Goal: Task Accomplishment & Management: Complete application form

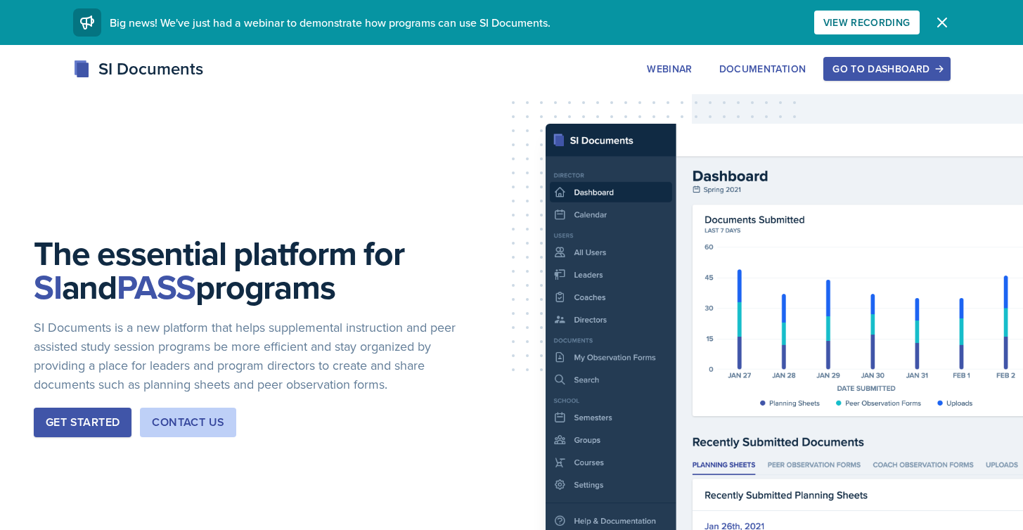
click at [906, 65] on div "Go to Dashboard" at bounding box center [887, 68] width 108 height 11
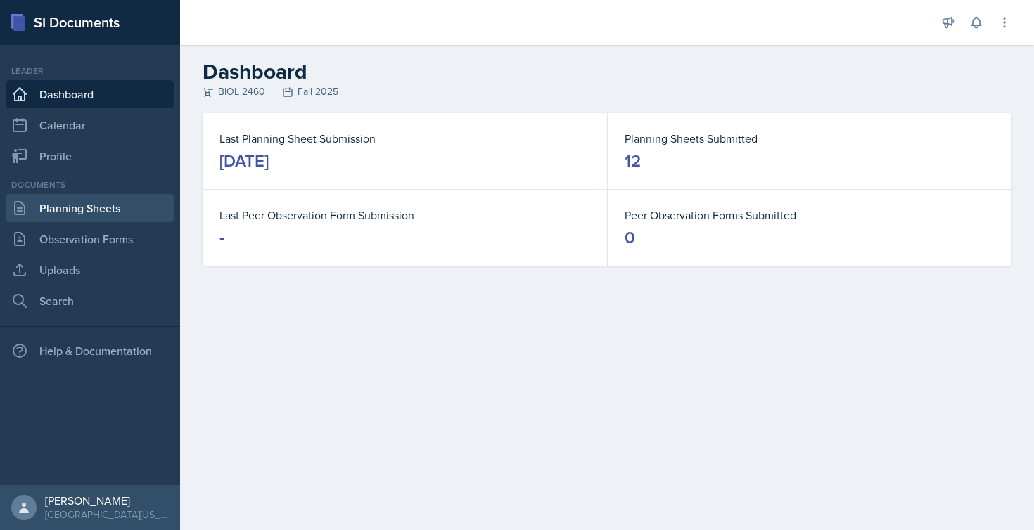
click at [70, 213] on link "Planning Sheets" at bounding box center [90, 208] width 169 height 28
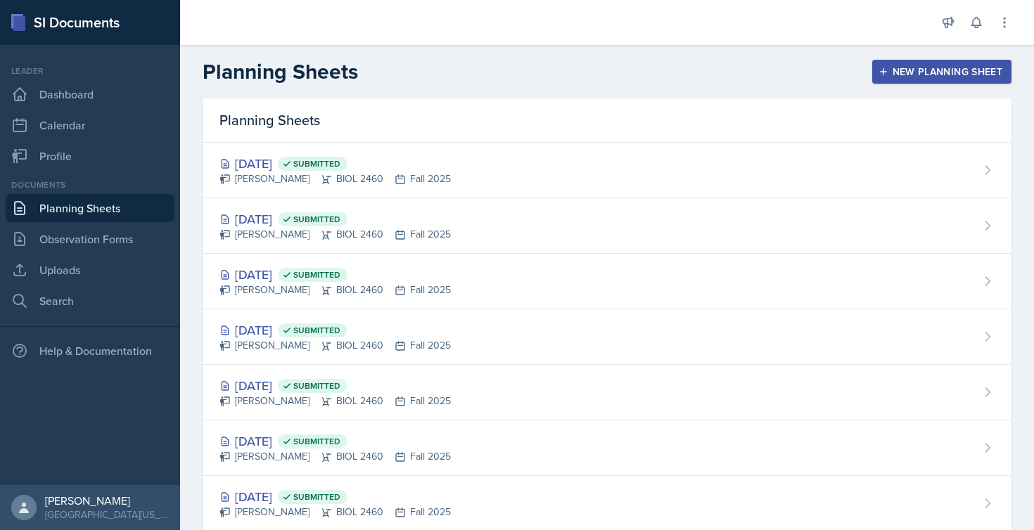
click at [888, 72] on div "New Planning Sheet" at bounding box center [941, 71] width 121 height 11
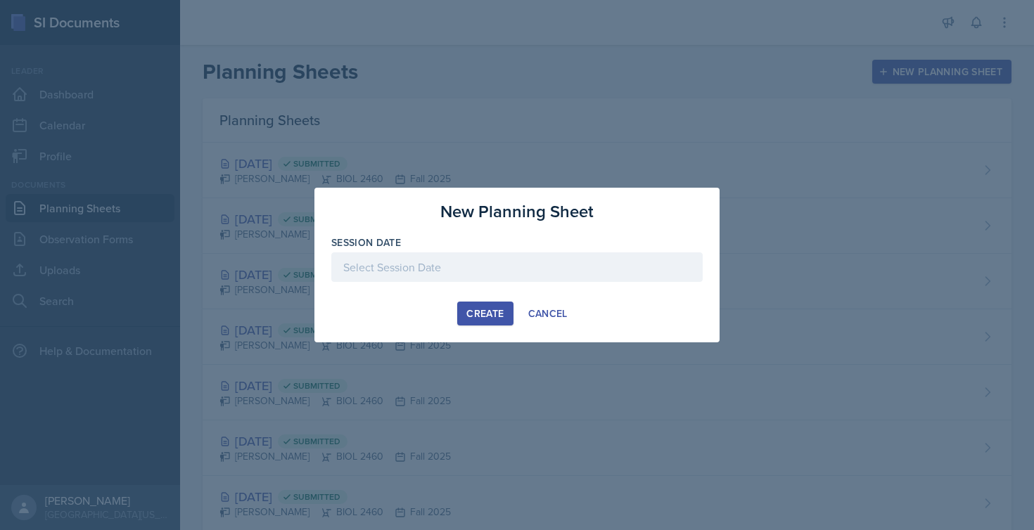
click at [480, 267] on div at bounding box center [516, 267] width 371 height 30
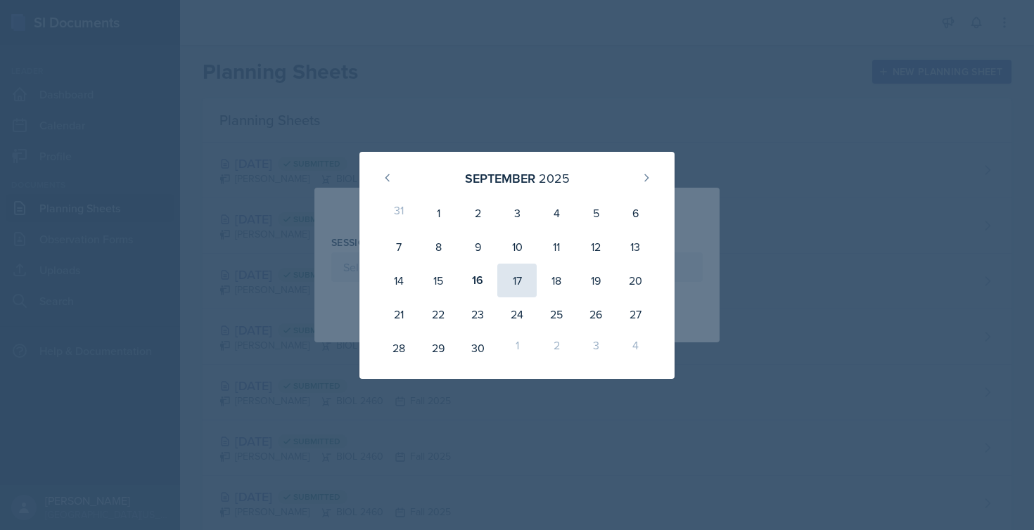
click at [523, 293] on div "17" at bounding box center [516, 281] width 39 height 34
type input "[DATE]"
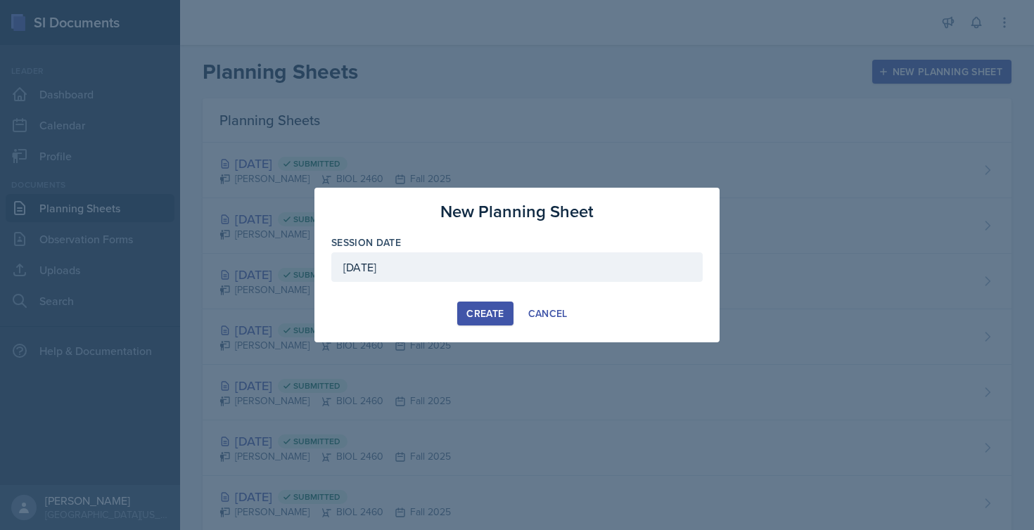
click at [476, 313] on div "Create" at bounding box center [484, 313] width 37 height 11
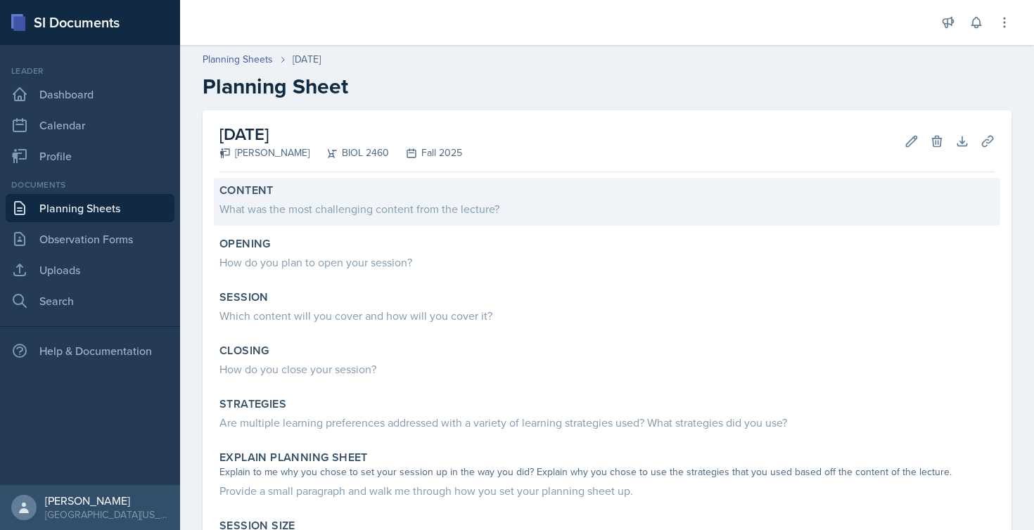
click at [304, 207] on div "What was the most challenging content from the lecture?" at bounding box center [606, 208] width 775 height 17
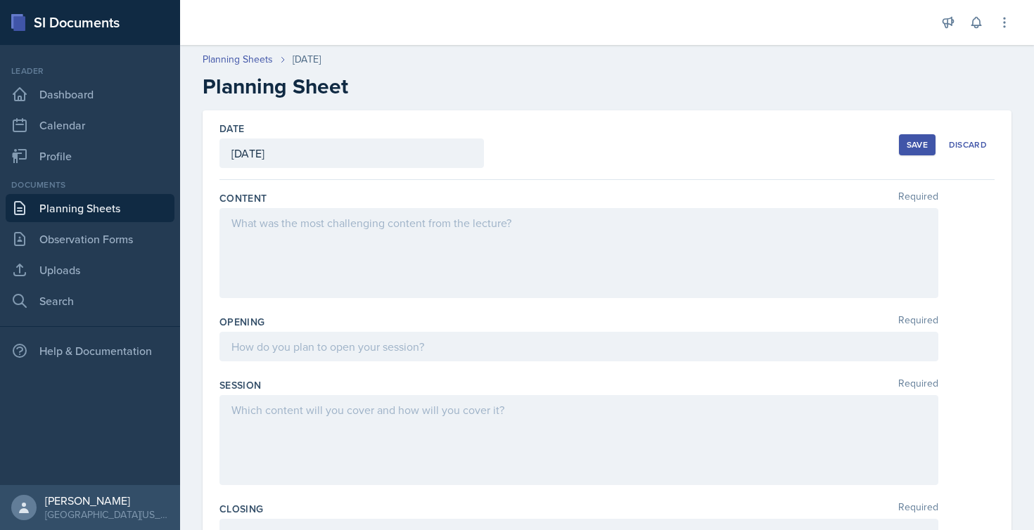
click at [280, 234] on div at bounding box center [578, 253] width 719 height 90
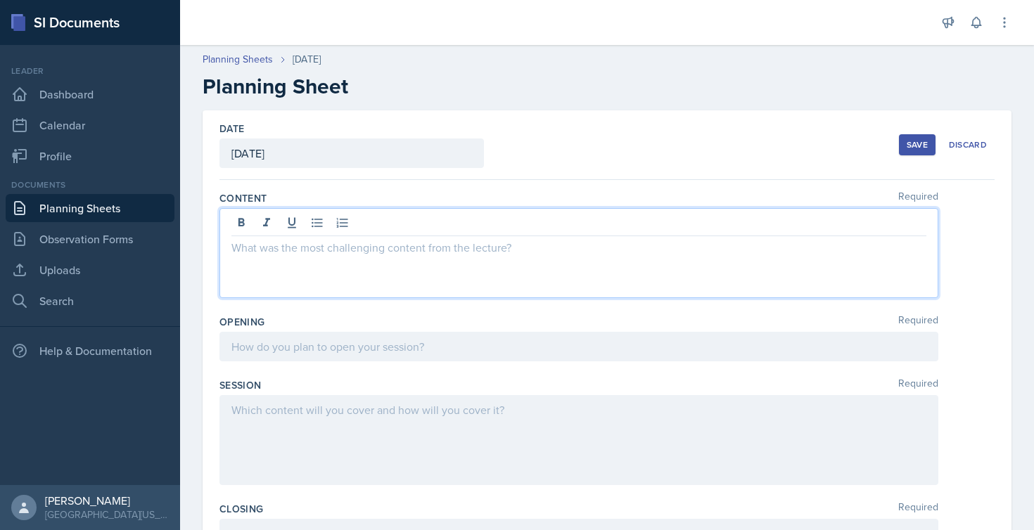
paste div
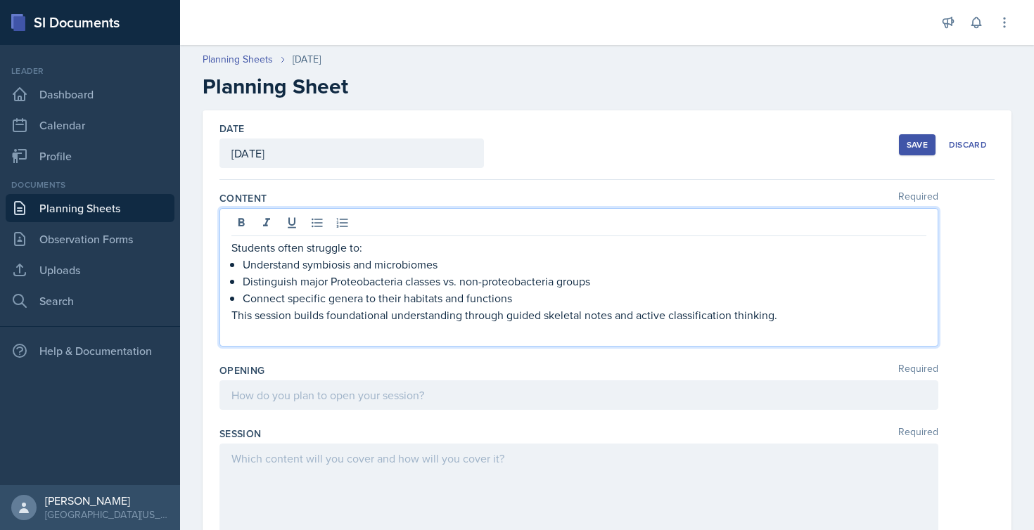
click at [322, 394] on div at bounding box center [578, 395] width 719 height 30
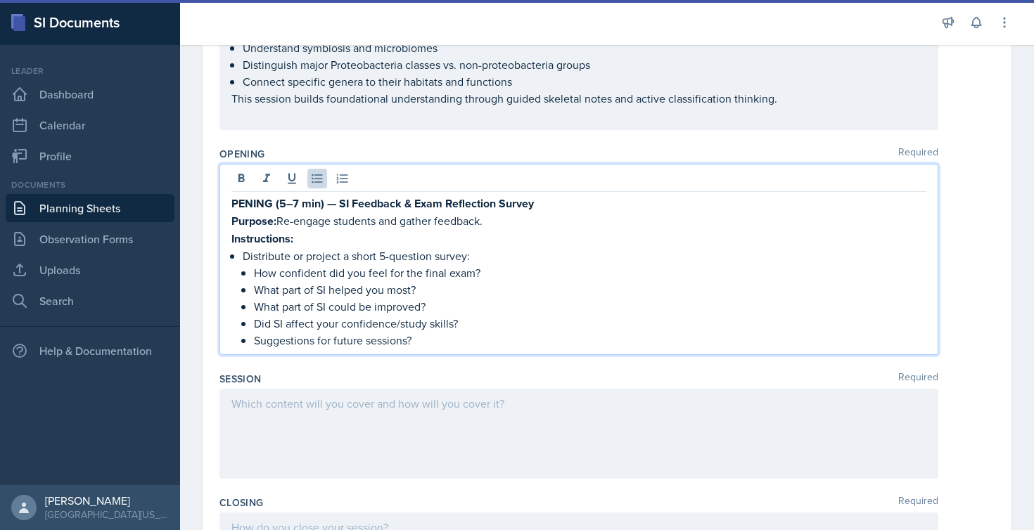
scroll to position [309, 0]
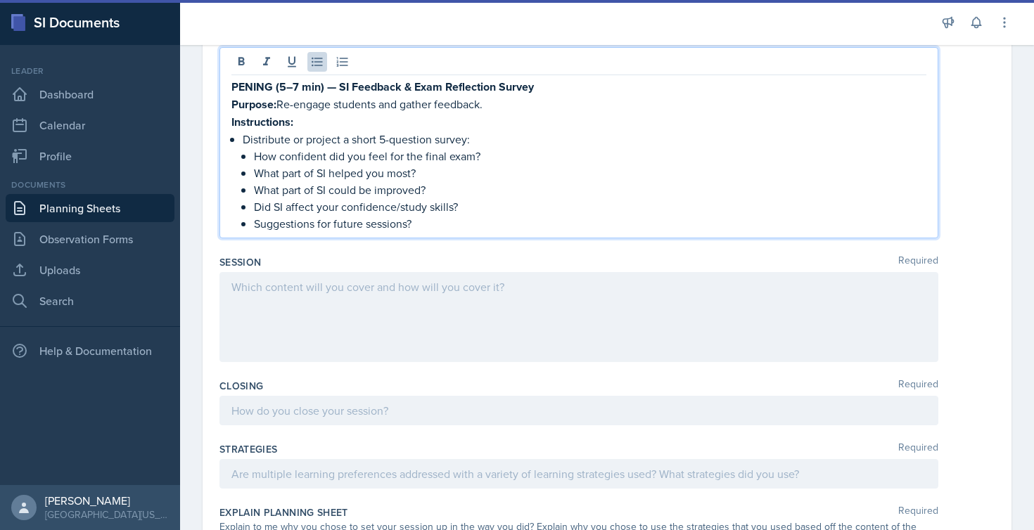
click at [376, 296] on div at bounding box center [578, 317] width 719 height 90
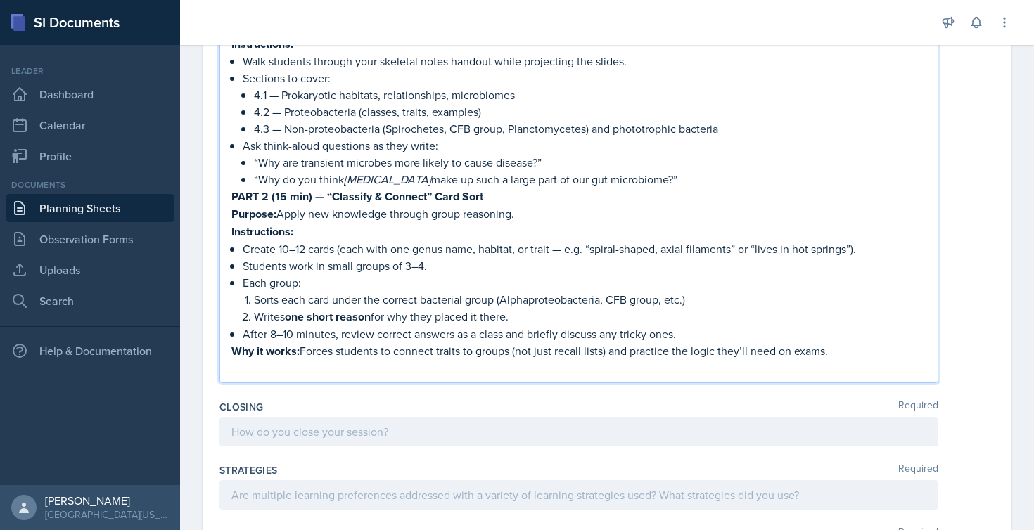
scroll to position [719, 0]
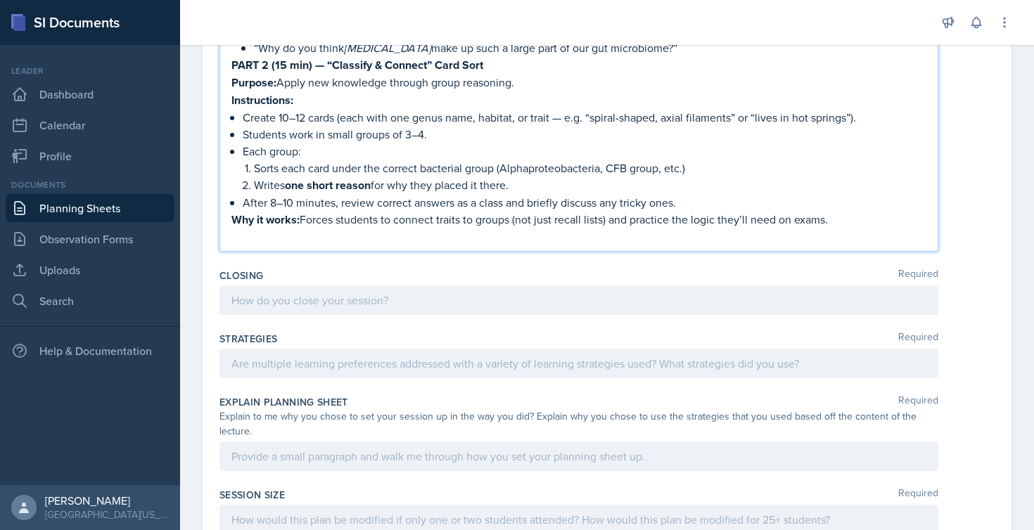
click at [264, 297] on div at bounding box center [578, 301] width 719 height 30
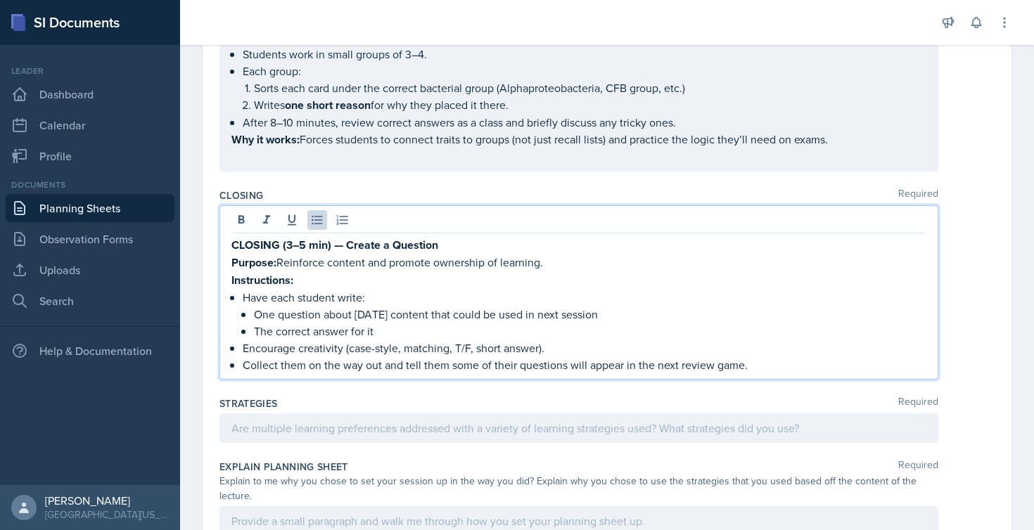
scroll to position [843, 0]
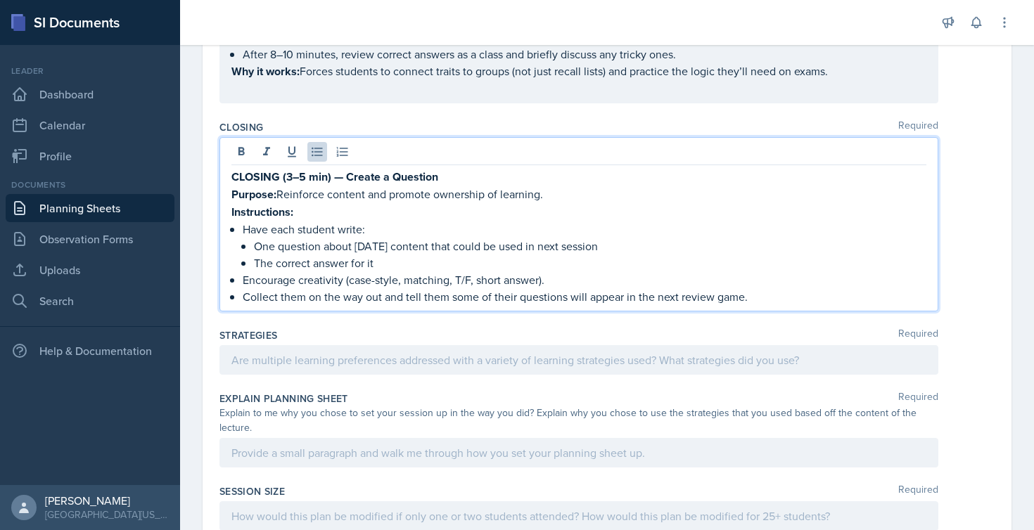
click at [295, 349] on div at bounding box center [578, 360] width 719 height 30
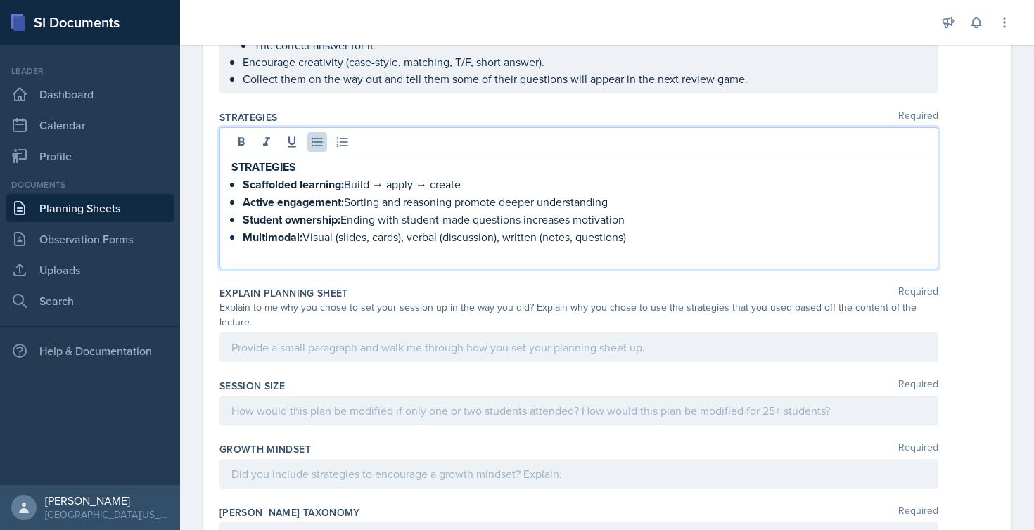
scroll to position [1075, 0]
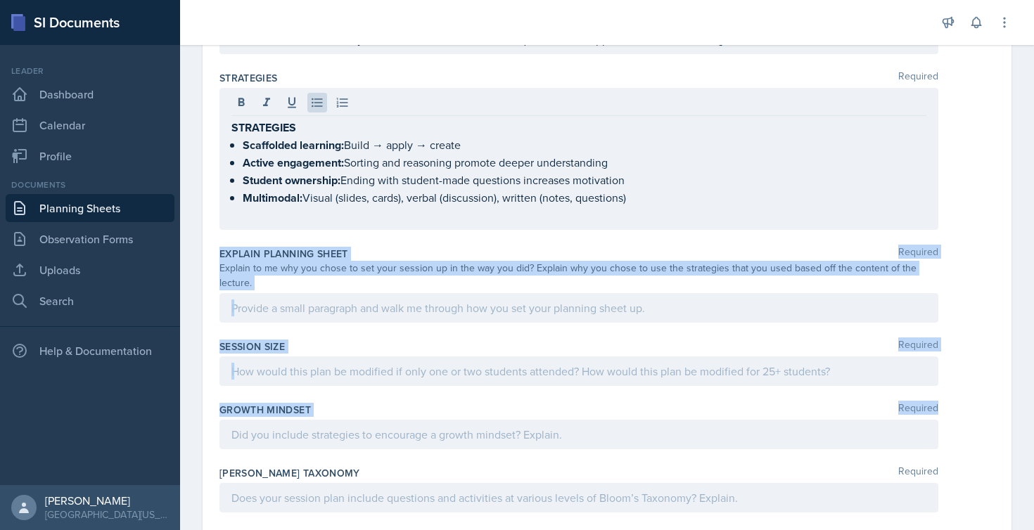
drag, startPoint x: 219, startPoint y: 251, endPoint x: 364, endPoint y: 428, distance: 228.8
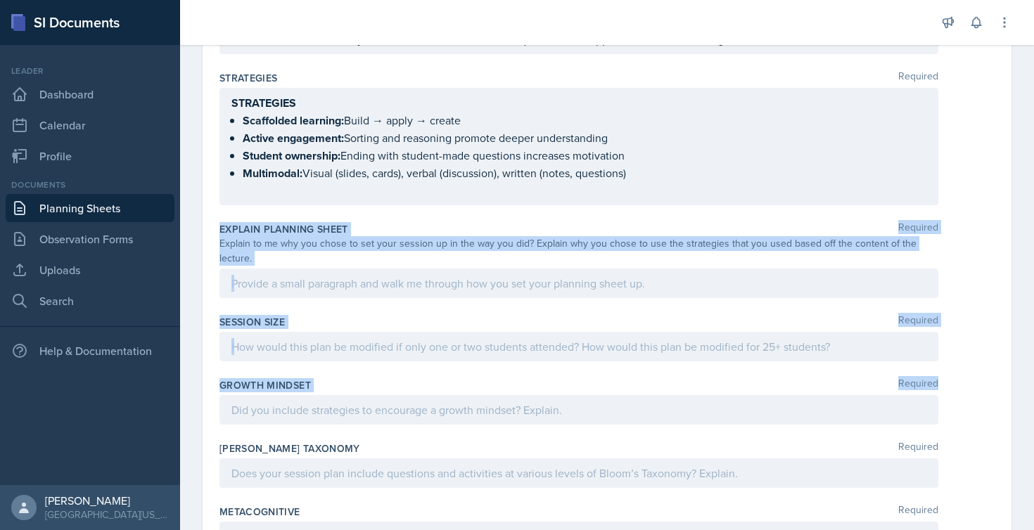
copy div "Explain Planning Sheet Required Explain to me why you chose to set your session…"
click at [330, 301] on div "Explain Planning Sheet Required Explain to me why you chose to set your session…" at bounding box center [606, 263] width 775 height 93
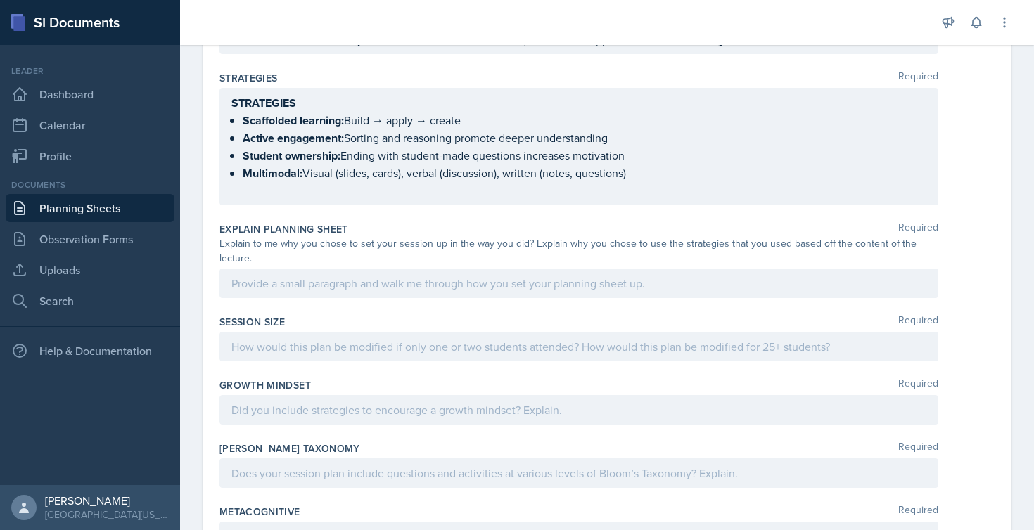
click at [295, 293] on div at bounding box center [578, 284] width 719 height 30
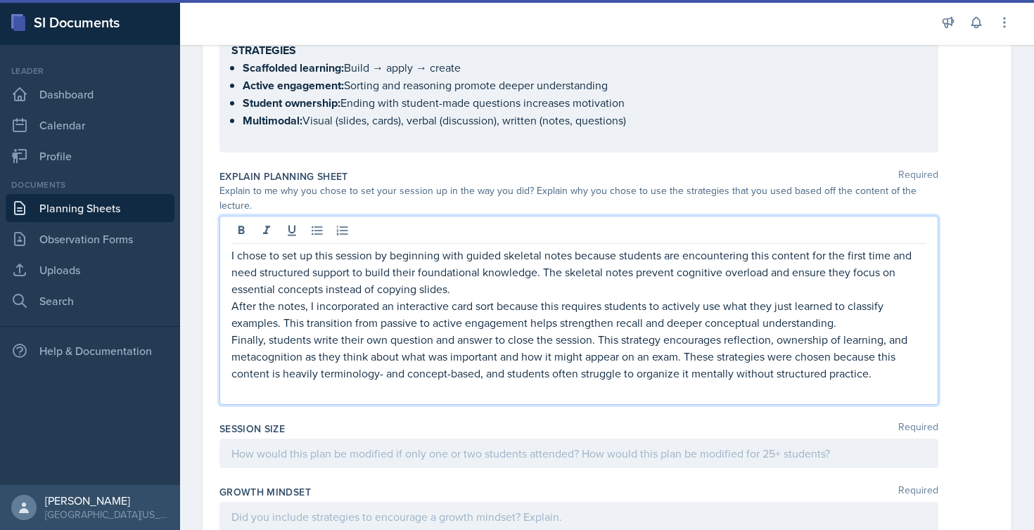
scroll to position [1272, 0]
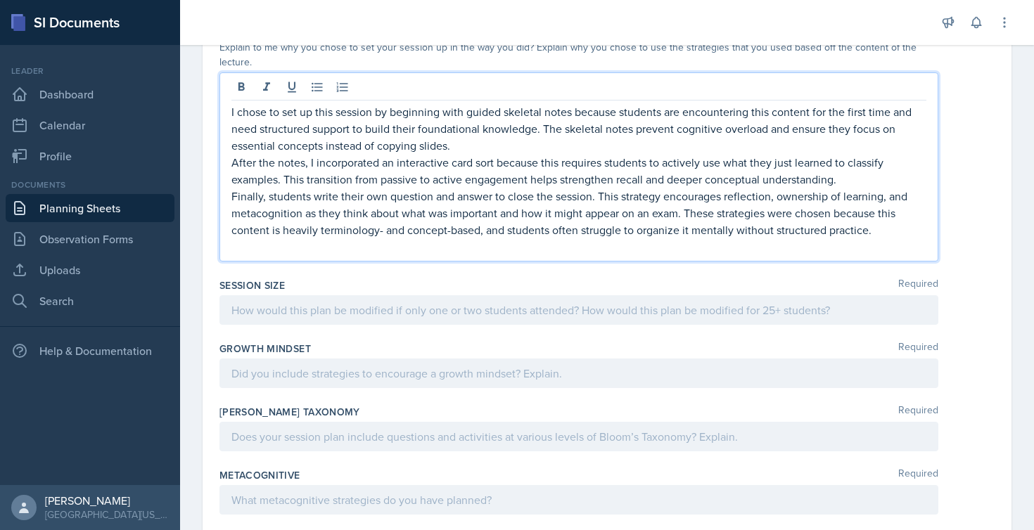
click at [369, 312] on div at bounding box center [578, 310] width 719 height 30
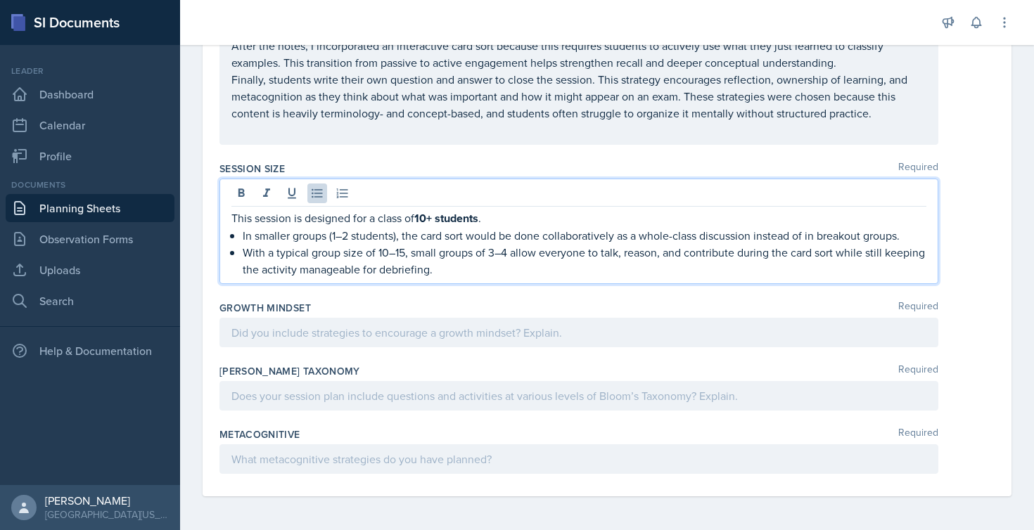
scroll to position [1364, 0]
click at [375, 331] on div at bounding box center [578, 333] width 719 height 30
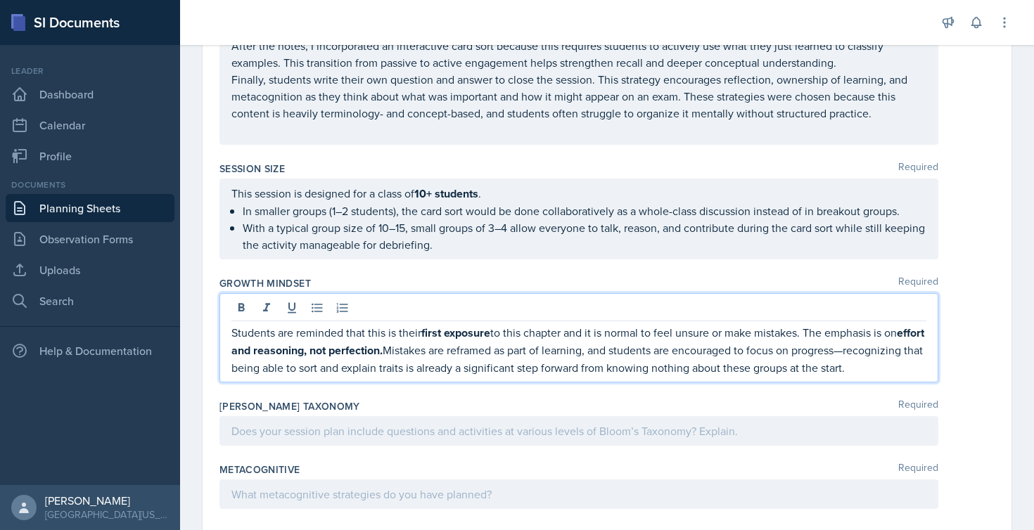
click at [262, 446] on div at bounding box center [578, 431] width 719 height 30
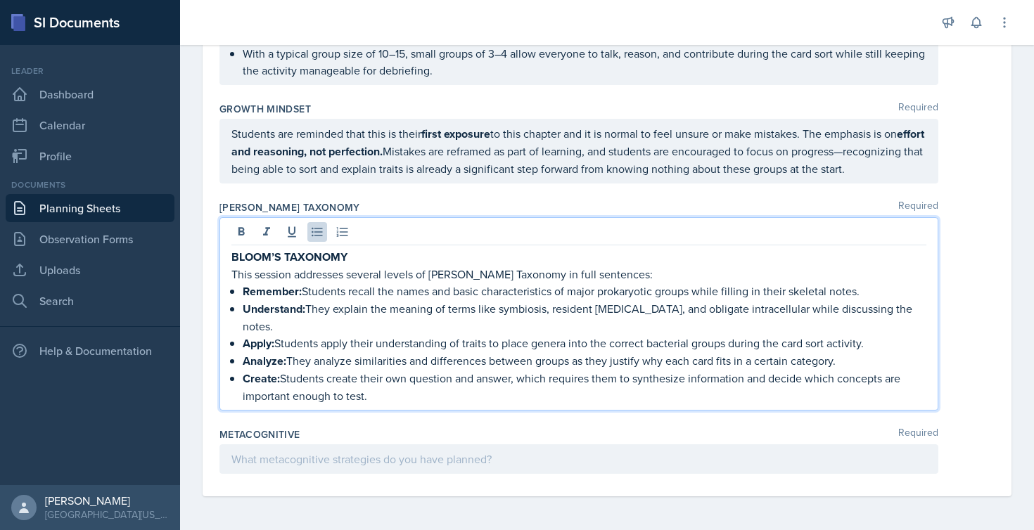
scroll to position [0, 0]
click at [339, 452] on div at bounding box center [578, 459] width 719 height 30
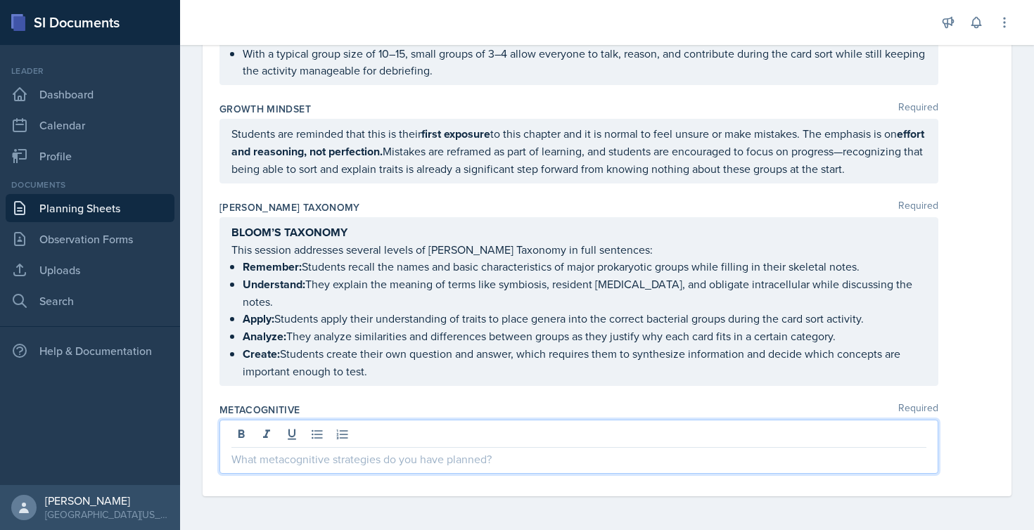
paste div
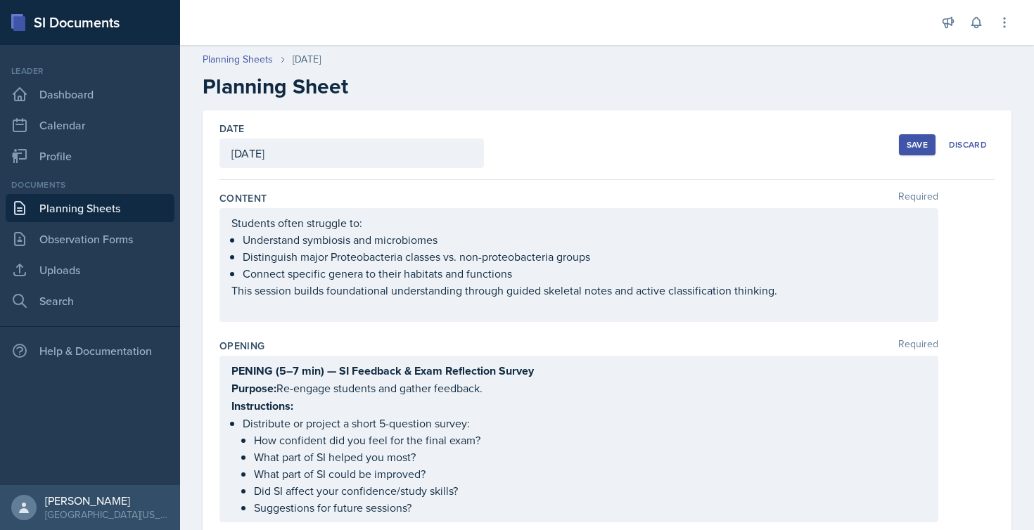
click at [908, 147] on div "Save" at bounding box center [917, 144] width 21 height 11
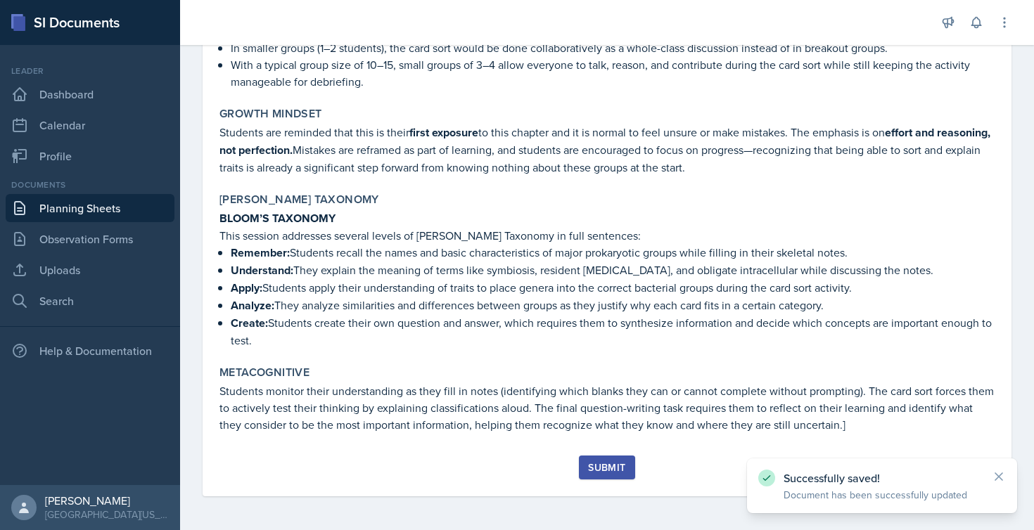
scroll to position [1411, 0]
click at [596, 466] on div "Submit" at bounding box center [606, 467] width 37 height 11
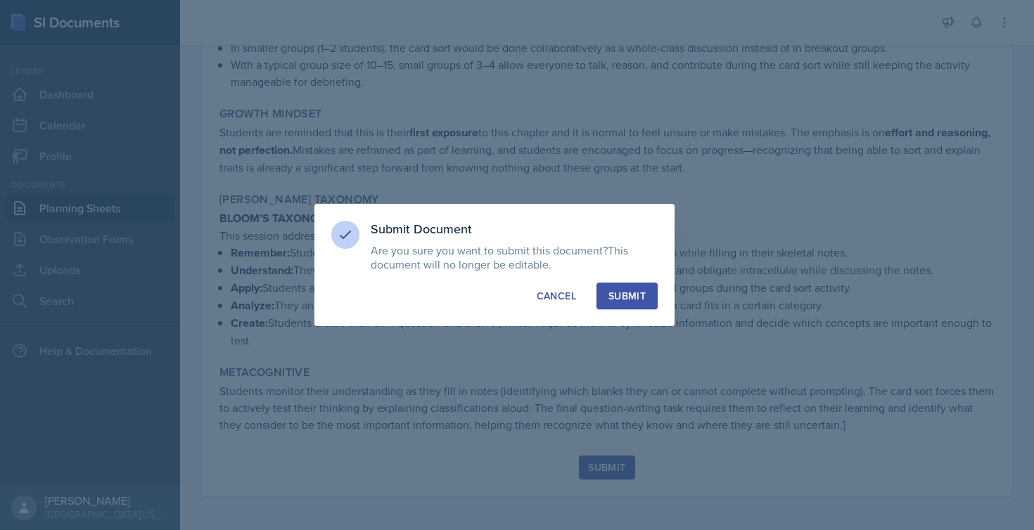
click at [624, 294] on div "Submit" at bounding box center [626, 296] width 37 height 14
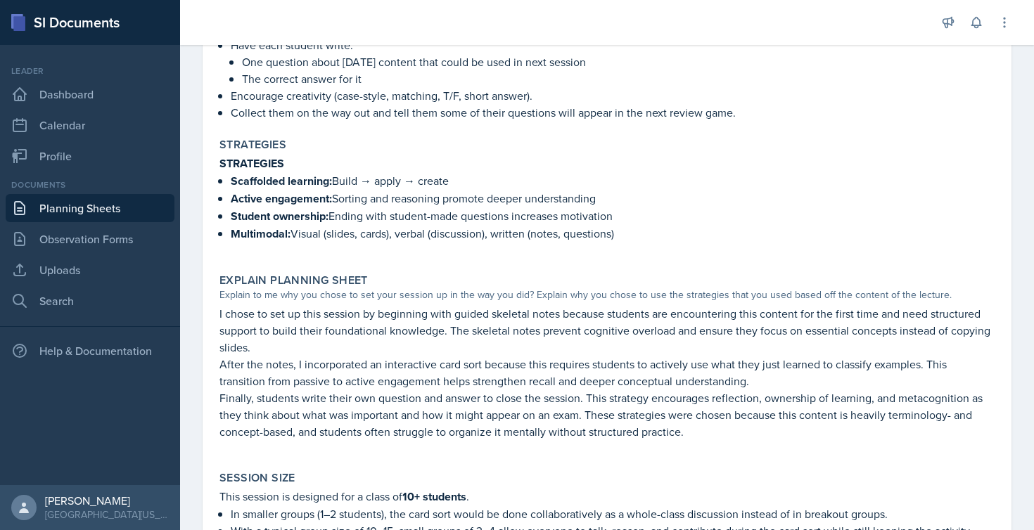
scroll to position [141, 0]
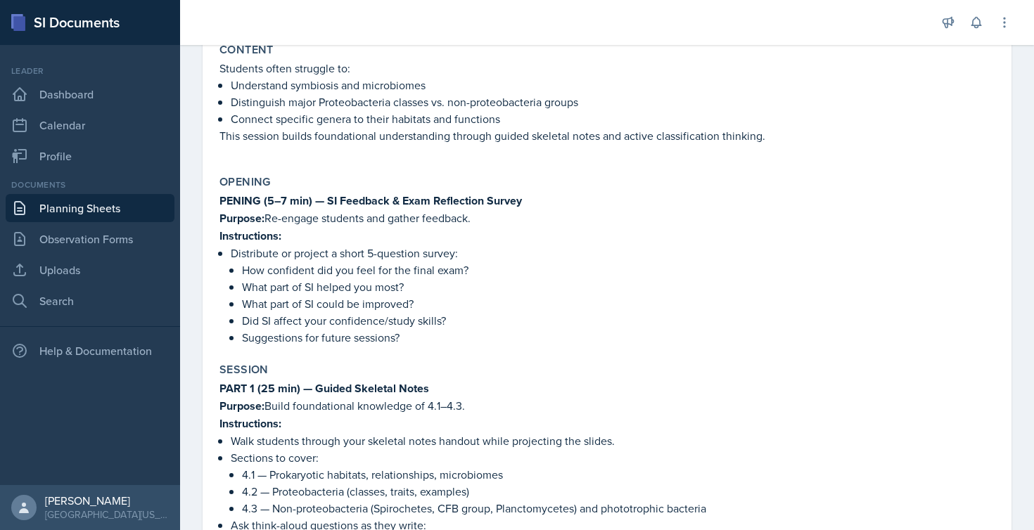
click at [86, 206] on link "Planning Sheets" at bounding box center [90, 208] width 169 height 28
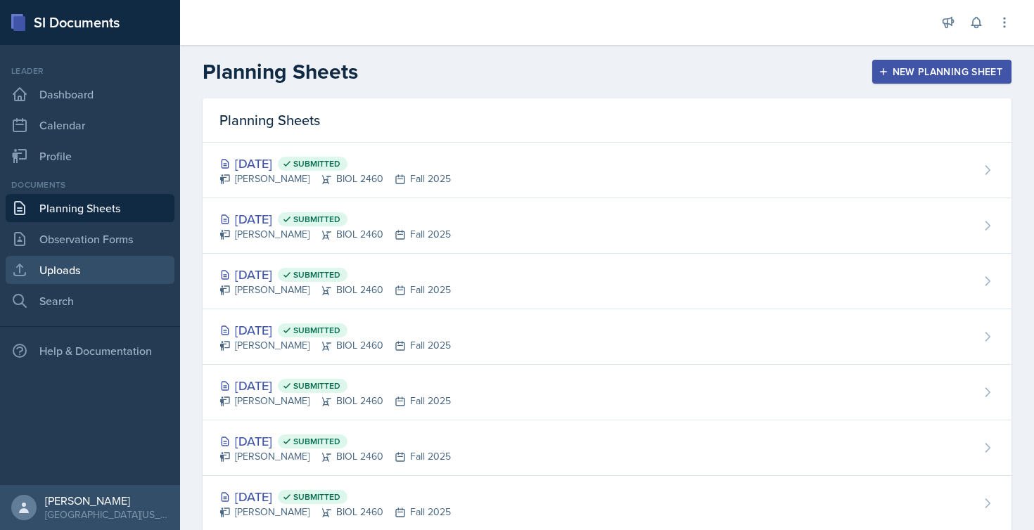
click at [55, 265] on link "Uploads" at bounding box center [90, 270] width 169 height 28
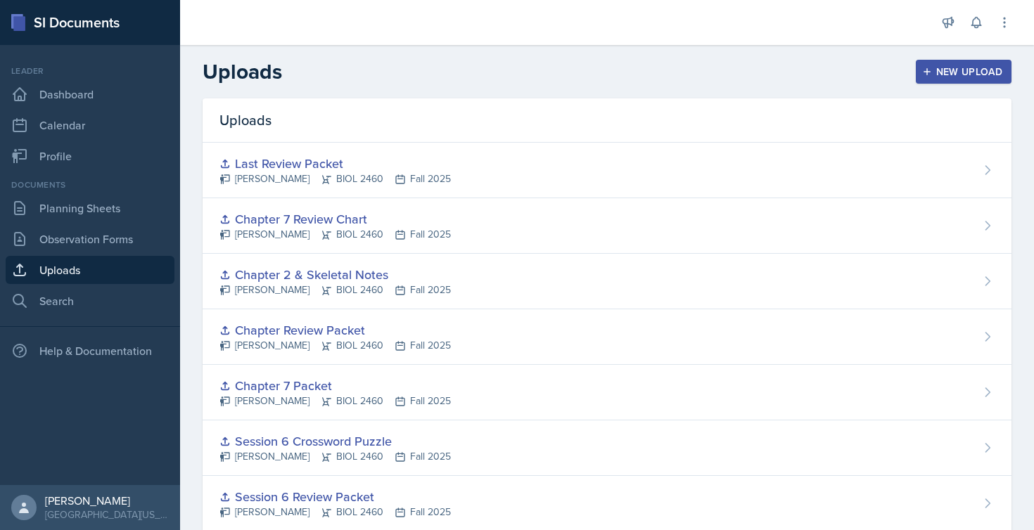
click at [938, 74] on div "New Upload" at bounding box center [964, 71] width 78 height 11
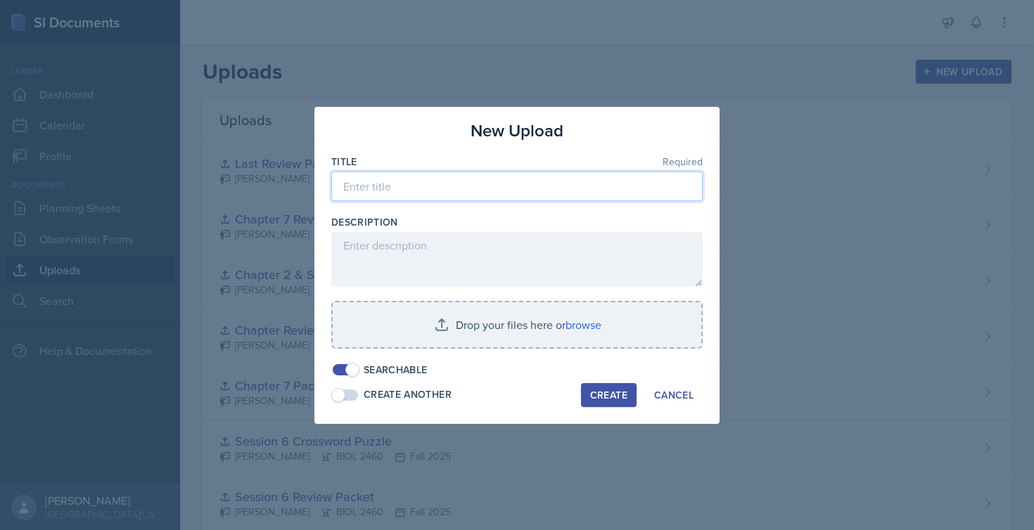
click at [423, 188] on input at bounding box center [516, 187] width 371 height 30
type input "Chapter 4 Skeletal Notes"
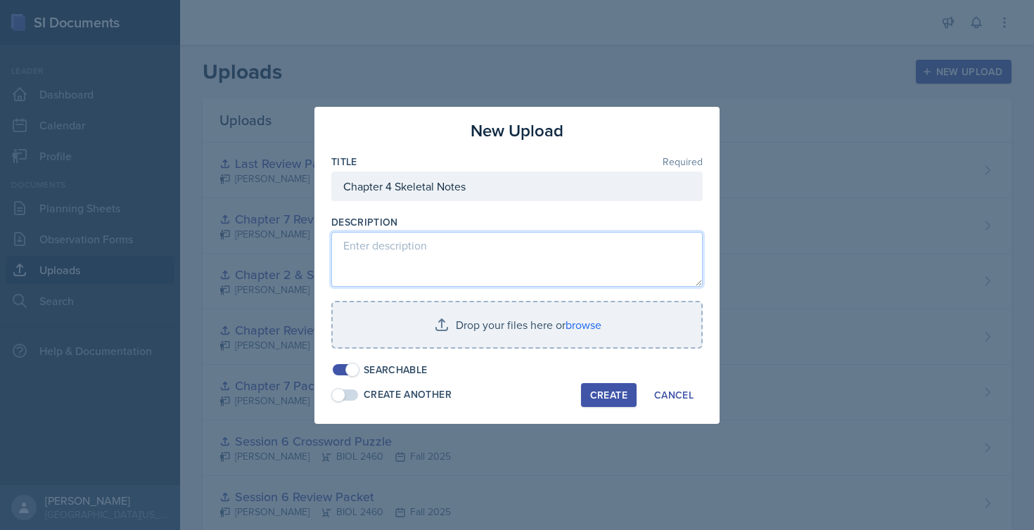
click at [440, 240] on textarea at bounding box center [516, 259] width 371 height 55
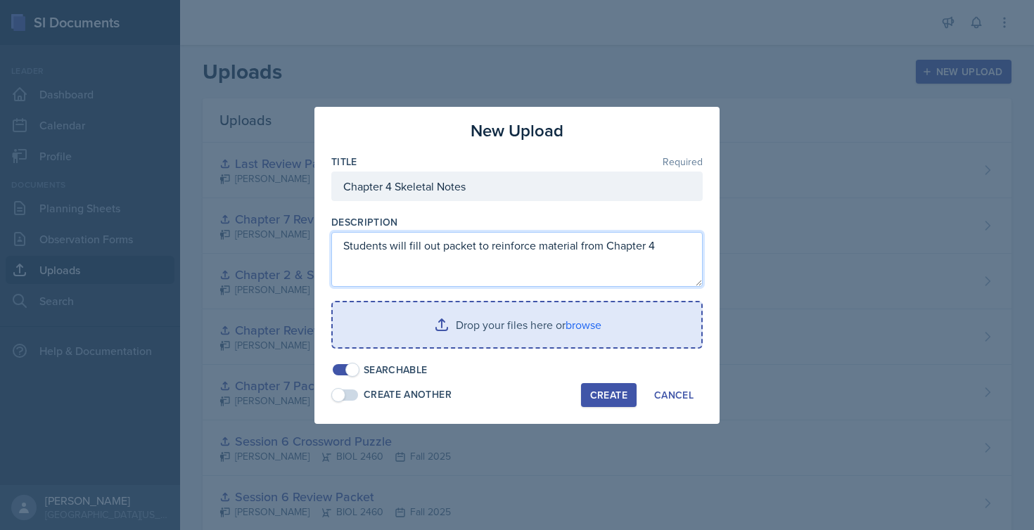
type textarea "Students will fill out packet to reinforce material from Chapter 4"
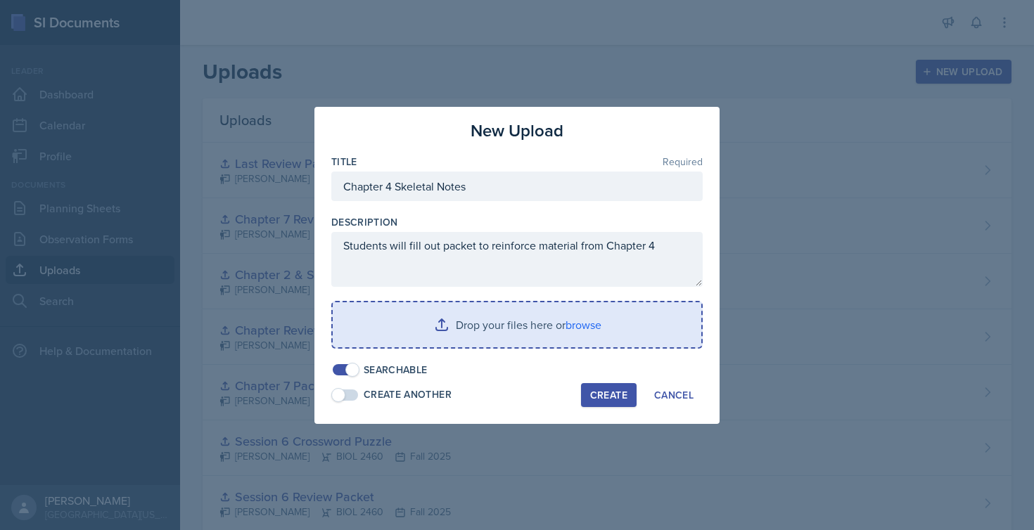
click at [444, 327] on input "file" at bounding box center [517, 324] width 369 height 45
click at [435, 324] on input "file" at bounding box center [517, 324] width 369 height 45
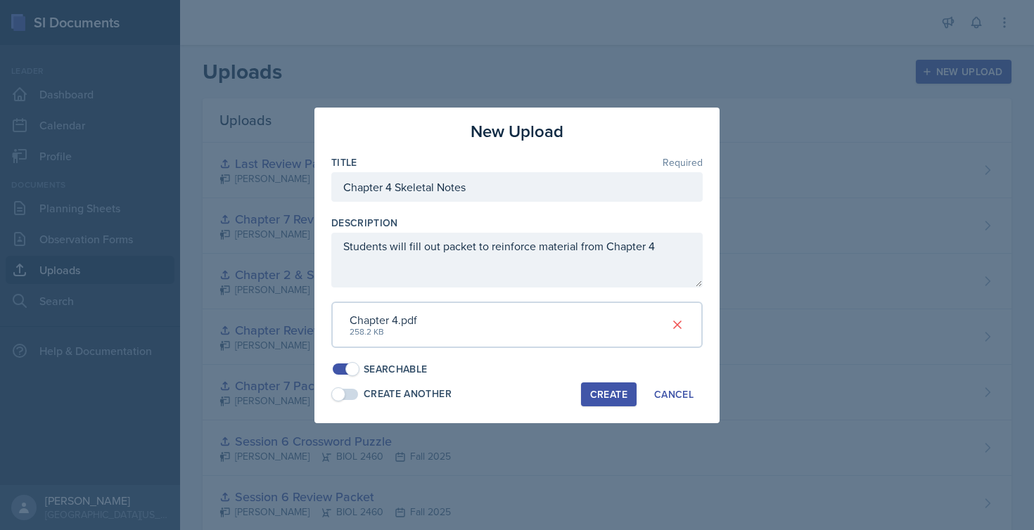
click at [614, 390] on div "Create" at bounding box center [608, 394] width 37 height 11
